Goal: Task Accomplishment & Management: Manage account settings

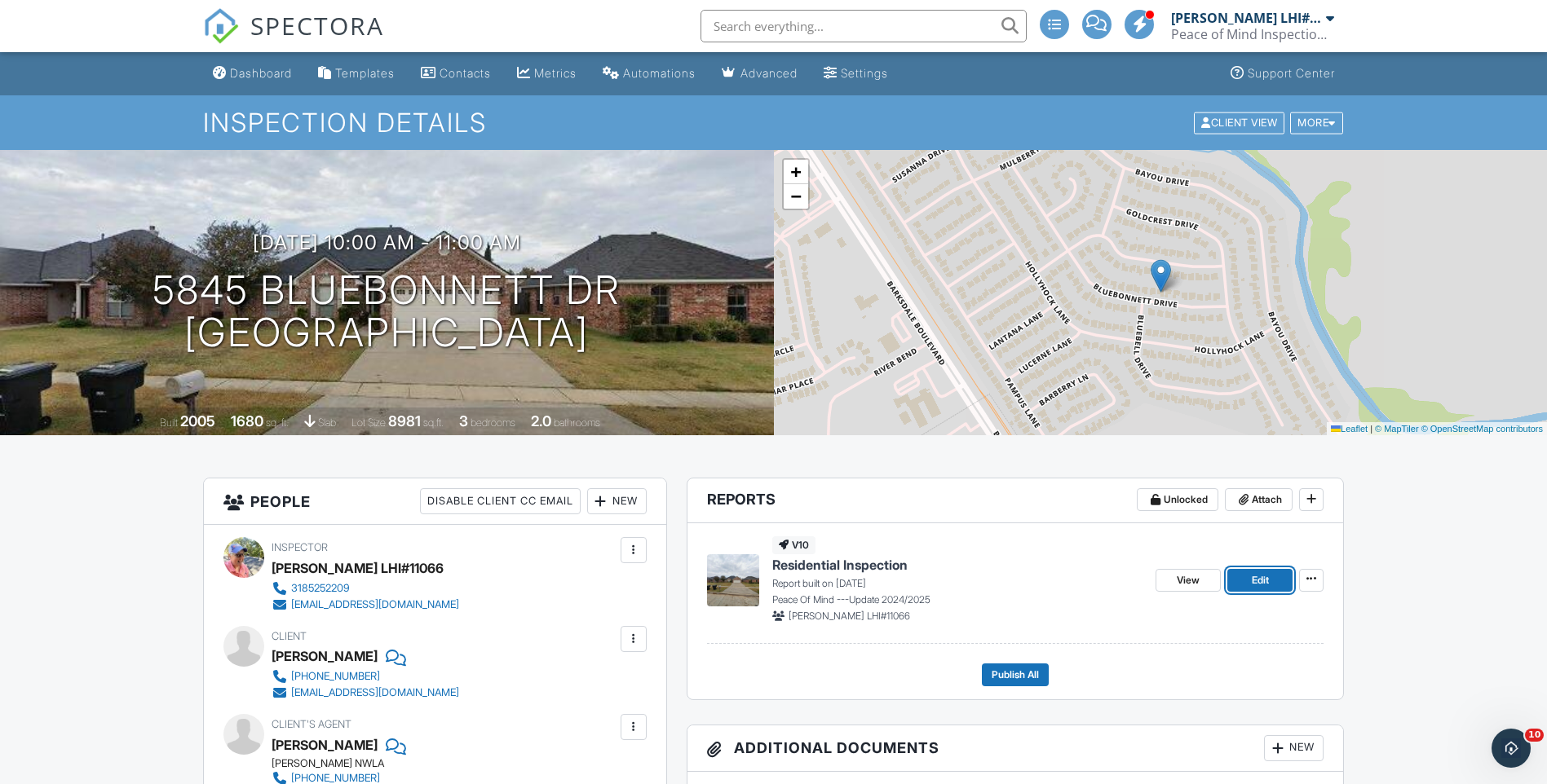
click at [1261, 578] on span "Edit" at bounding box center [1261, 580] width 17 height 16
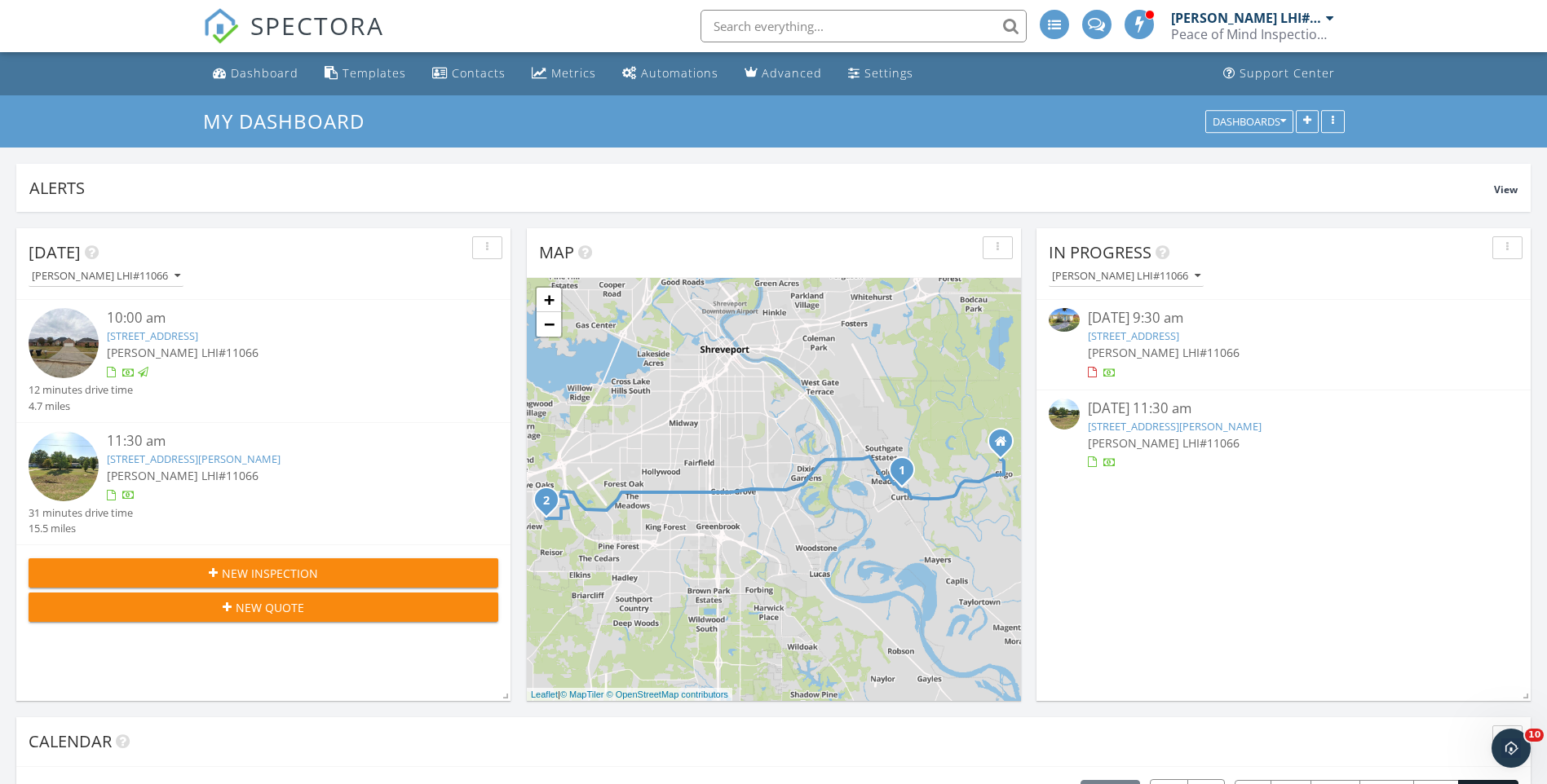
click at [1114, 343] on link "250 Atlantic Ave, Shreveport, LA 71105" at bounding box center [1134, 335] width 91 height 15
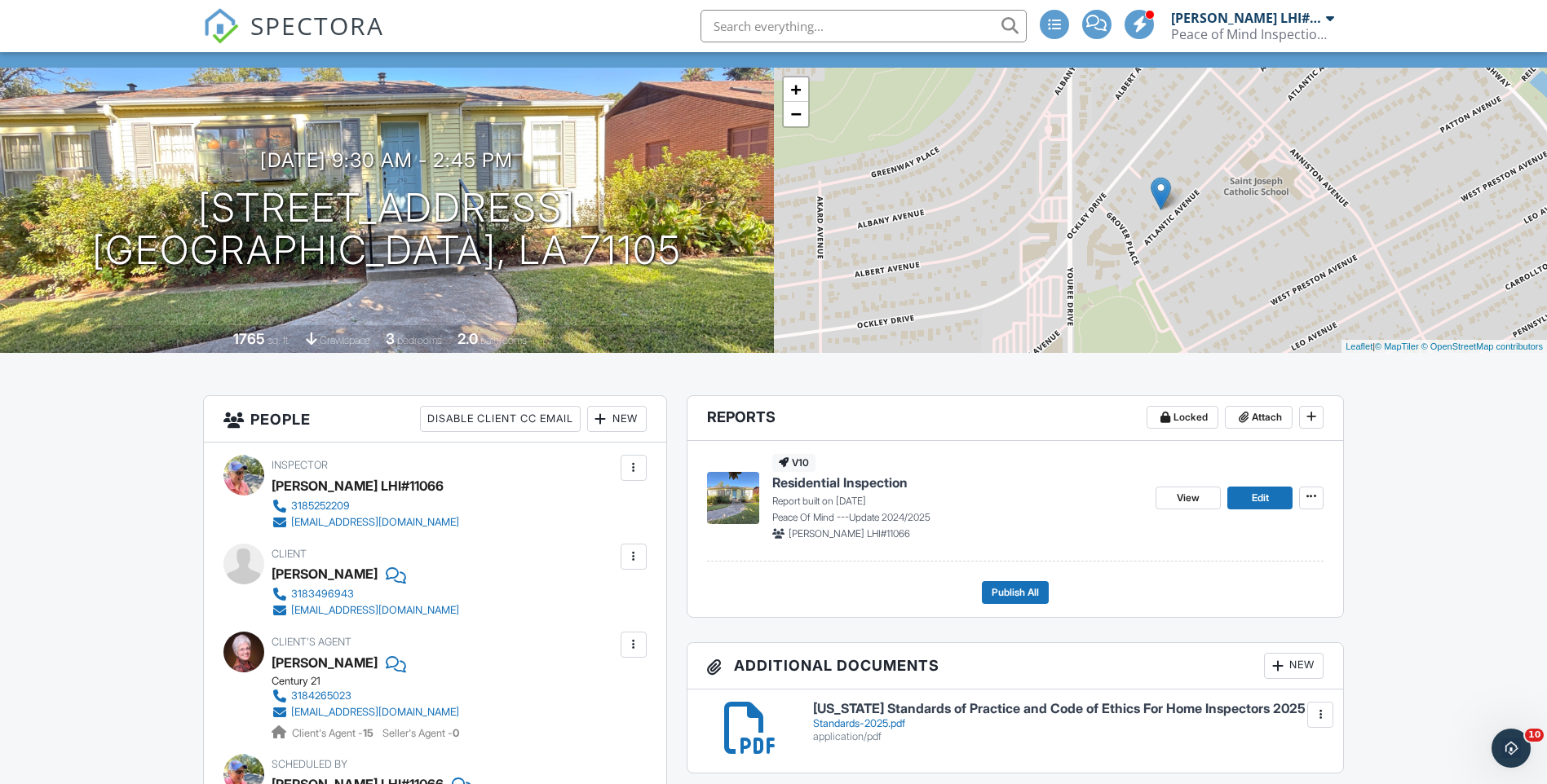
scroll to position [82, 0]
click at [1189, 498] on span "View" at bounding box center [1188, 499] width 23 height 16
